Goal: Check status: Check status

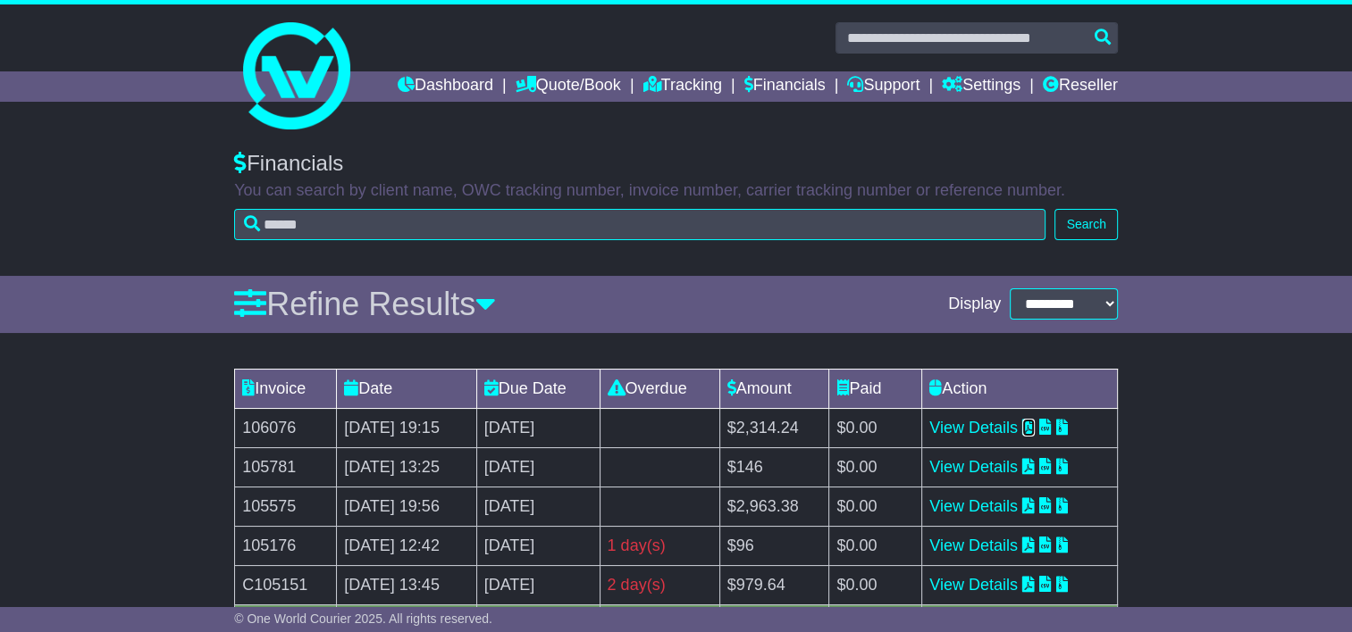
click at [1034, 425] on icon at bounding box center [1028, 427] width 13 height 16
click at [1034, 422] on icon at bounding box center [1028, 427] width 13 height 16
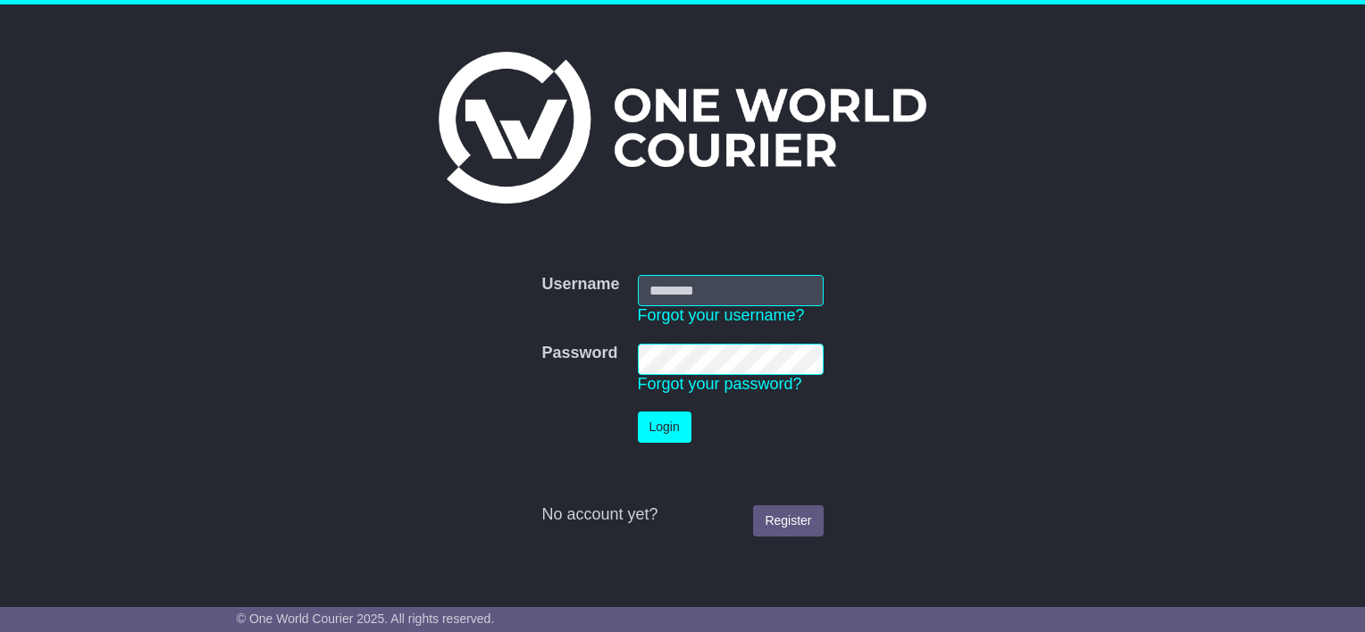
type input "**********"
click at [661, 425] on button "Login" at bounding box center [665, 427] width 54 height 31
